Goal: Transaction & Acquisition: Purchase product/service

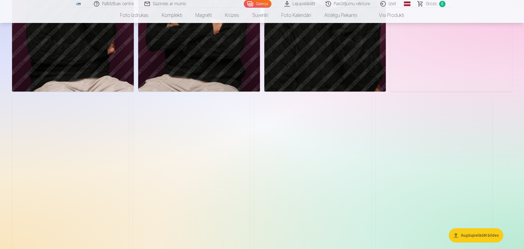
scroll to position [438, 0]
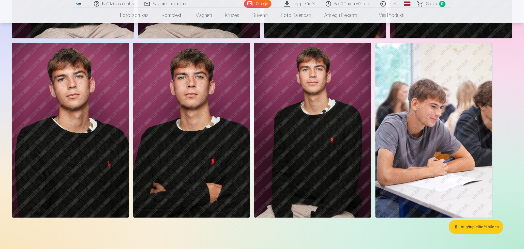
click at [461, 191] on img at bounding box center [434, 130] width 117 height 175
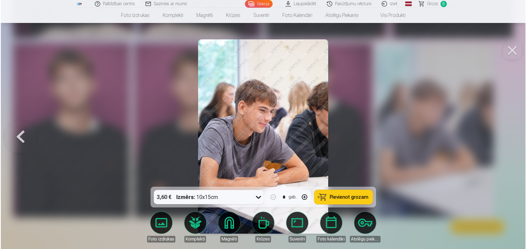
scroll to position [438, 0]
click at [512, 47] on button at bounding box center [512, 50] width 22 height 22
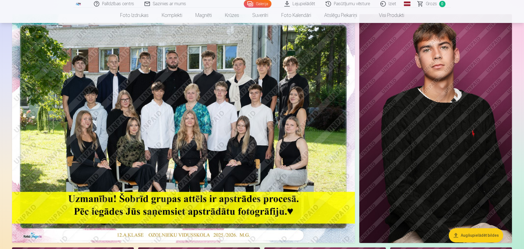
scroll to position [55, 0]
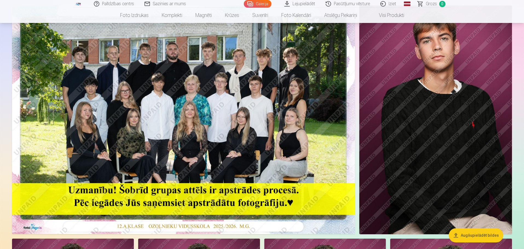
click at [476, 235] on button "Augšupielādēt bildes" at bounding box center [476, 236] width 54 height 14
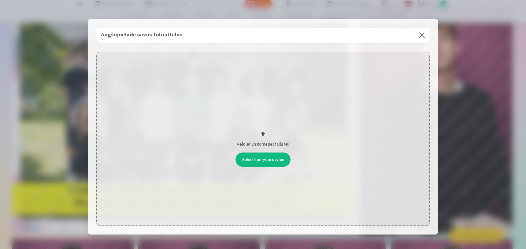
click at [261, 144] on div "Velciet un nometiet failu vai" at bounding box center [263, 144] width 322 height 7
click at [419, 33] on button at bounding box center [421, 35] width 15 height 15
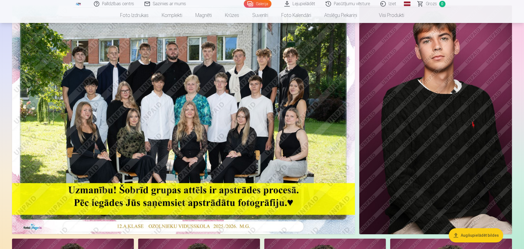
scroll to position [0, 0]
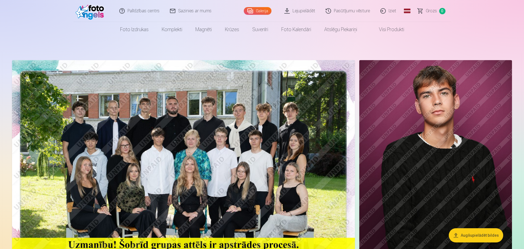
click at [266, 11] on link "Galerija" at bounding box center [258, 11] width 28 height 8
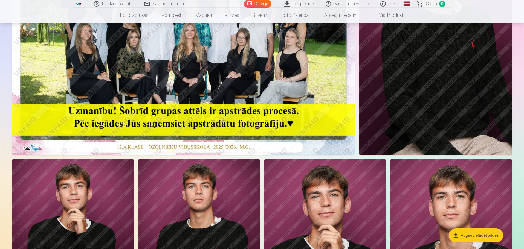
scroll to position [137, 0]
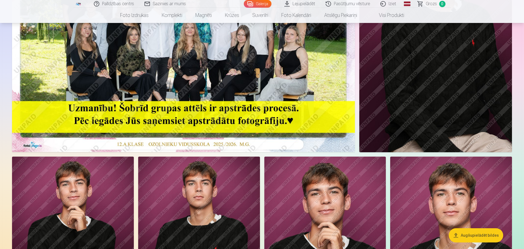
click at [169, 89] on img at bounding box center [183, 37] width 343 height 229
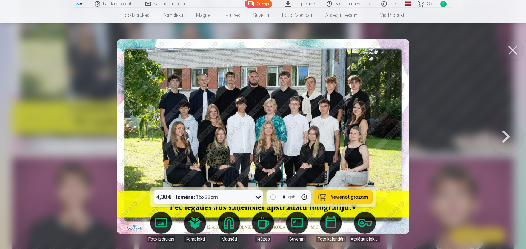
click at [254, 198] on icon at bounding box center [258, 197] width 9 height 9
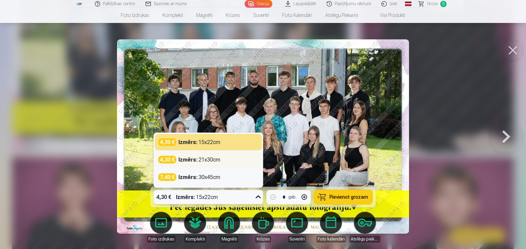
click at [225, 157] on div "4,30 € Izmērs : 21x30cm" at bounding box center [208, 160] width 100 height 8
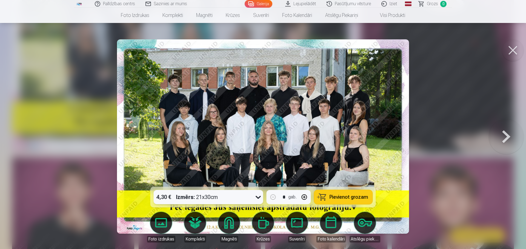
click at [210, 196] on div "Izmērs : 21x30cm" at bounding box center [197, 197] width 42 height 14
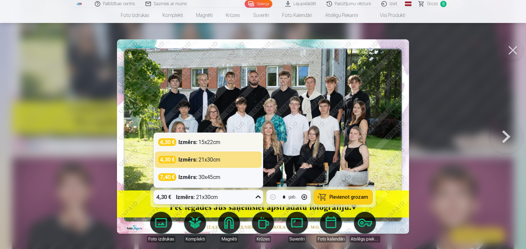
click at [206, 142] on div "Izmērs : 15x22cm" at bounding box center [199, 142] width 42 height 8
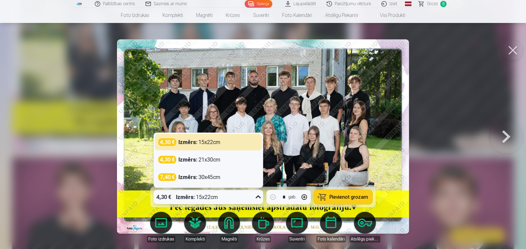
click at [230, 194] on div "4,30 € Izmērs : 15x22cm" at bounding box center [203, 197] width 99 height 14
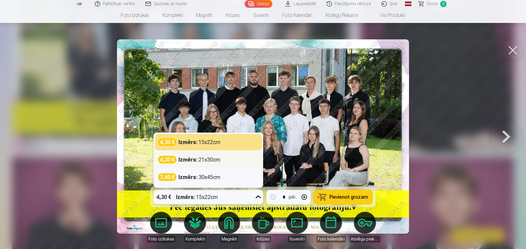
click at [198, 160] on div "Izmērs : 21x30cm" at bounding box center [199, 160] width 42 height 8
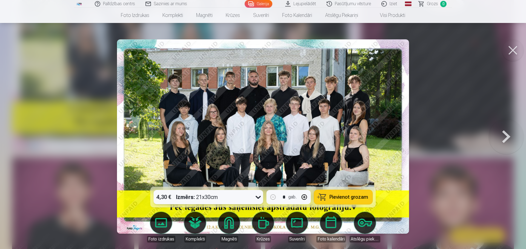
click at [353, 195] on span "Pievienot grozam" at bounding box center [348, 197] width 39 height 5
click at [506, 140] on button at bounding box center [505, 136] width 35 height 89
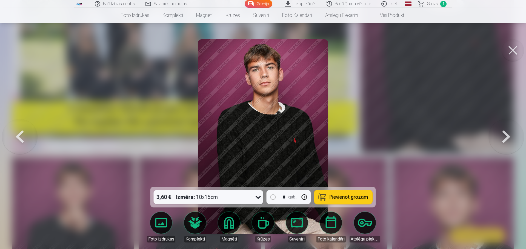
click at [506, 140] on button at bounding box center [505, 136] width 35 height 89
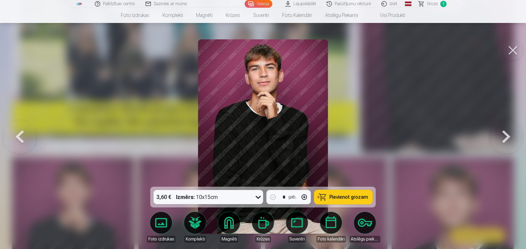
click at [506, 140] on button at bounding box center [505, 136] width 35 height 89
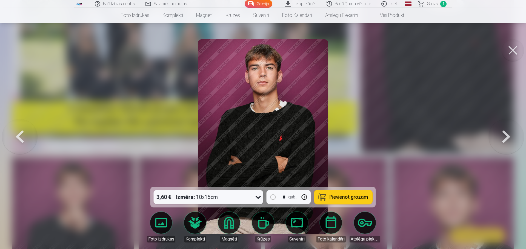
click at [28, 140] on button at bounding box center [19, 136] width 35 height 89
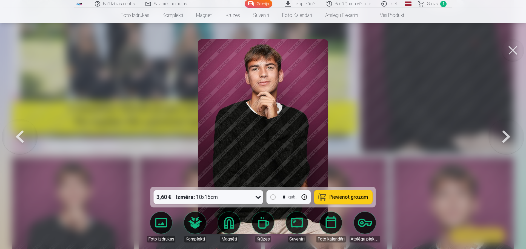
click at [28, 140] on button at bounding box center [19, 136] width 35 height 89
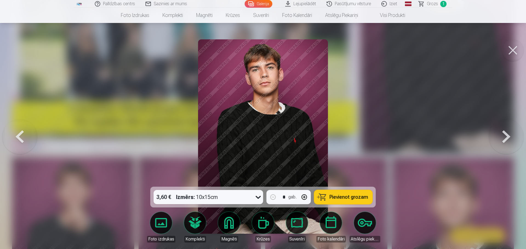
click at [503, 139] on button at bounding box center [505, 136] width 35 height 89
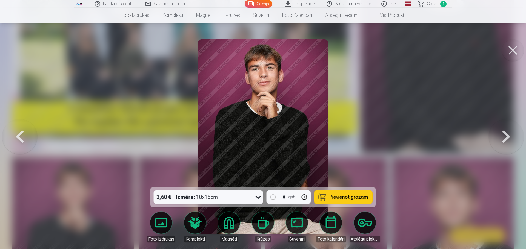
click at [503, 139] on button at bounding box center [505, 136] width 35 height 89
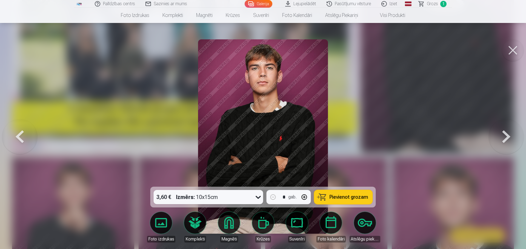
click at [503, 139] on button at bounding box center [505, 136] width 35 height 89
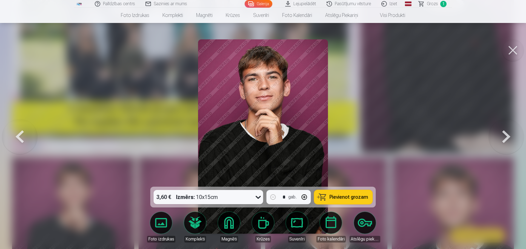
click at [503, 139] on button at bounding box center [505, 136] width 35 height 89
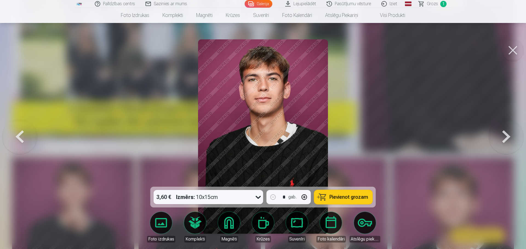
click at [503, 139] on button at bounding box center [505, 136] width 35 height 89
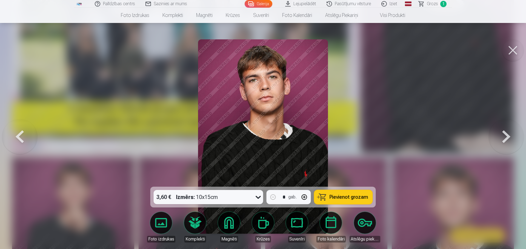
click at [503, 139] on button at bounding box center [505, 136] width 35 height 89
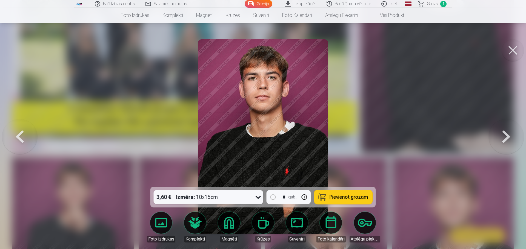
click at [503, 139] on button at bounding box center [505, 136] width 35 height 89
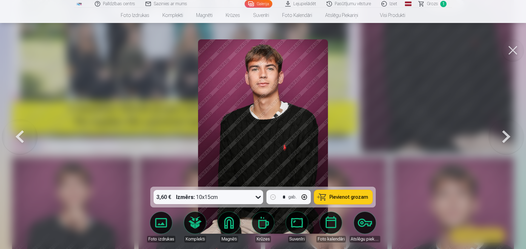
click at [503, 139] on button at bounding box center [505, 136] width 35 height 89
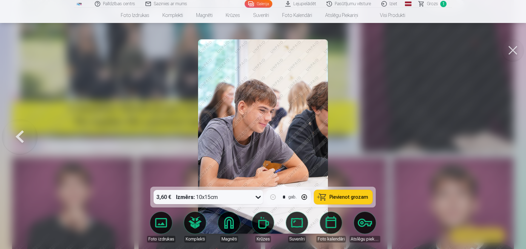
click at [503, 139] on div at bounding box center [263, 124] width 526 height 249
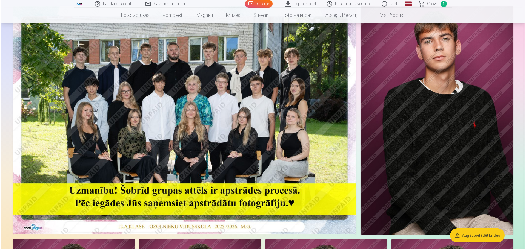
scroll to position [55, 0]
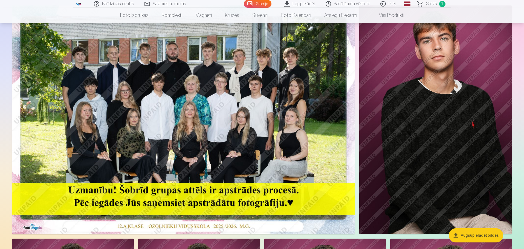
click at [473, 158] on img at bounding box center [435, 119] width 153 height 229
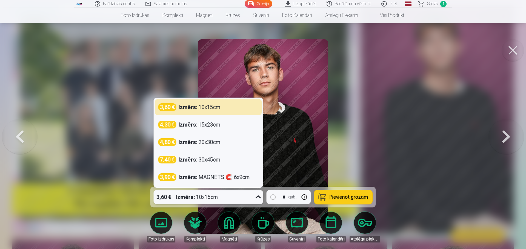
click at [229, 199] on div "3,60 € Izmērs : 10x15cm" at bounding box center [203, 197] width 99 height 14
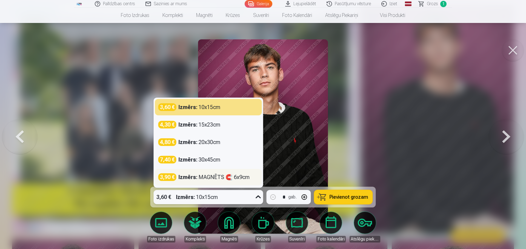
click at [219, 178] on div "Izmērs : MAGNĒTS 🧲 6x9cm" at bounding box center [213, 178] width 71 height 8
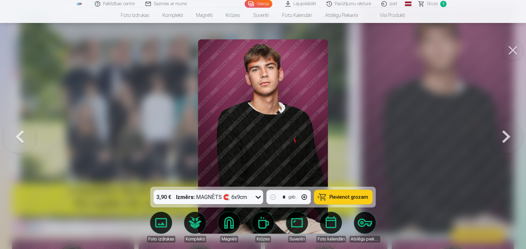
click at [353, 196] on span "Pievienot grozam" at bounding box center [348, 197] width 39 height 5
click at [434, 3] on span "Grozs" at bounding box center [431, 4] width 11 height 7
